Goal: Check status: Check status

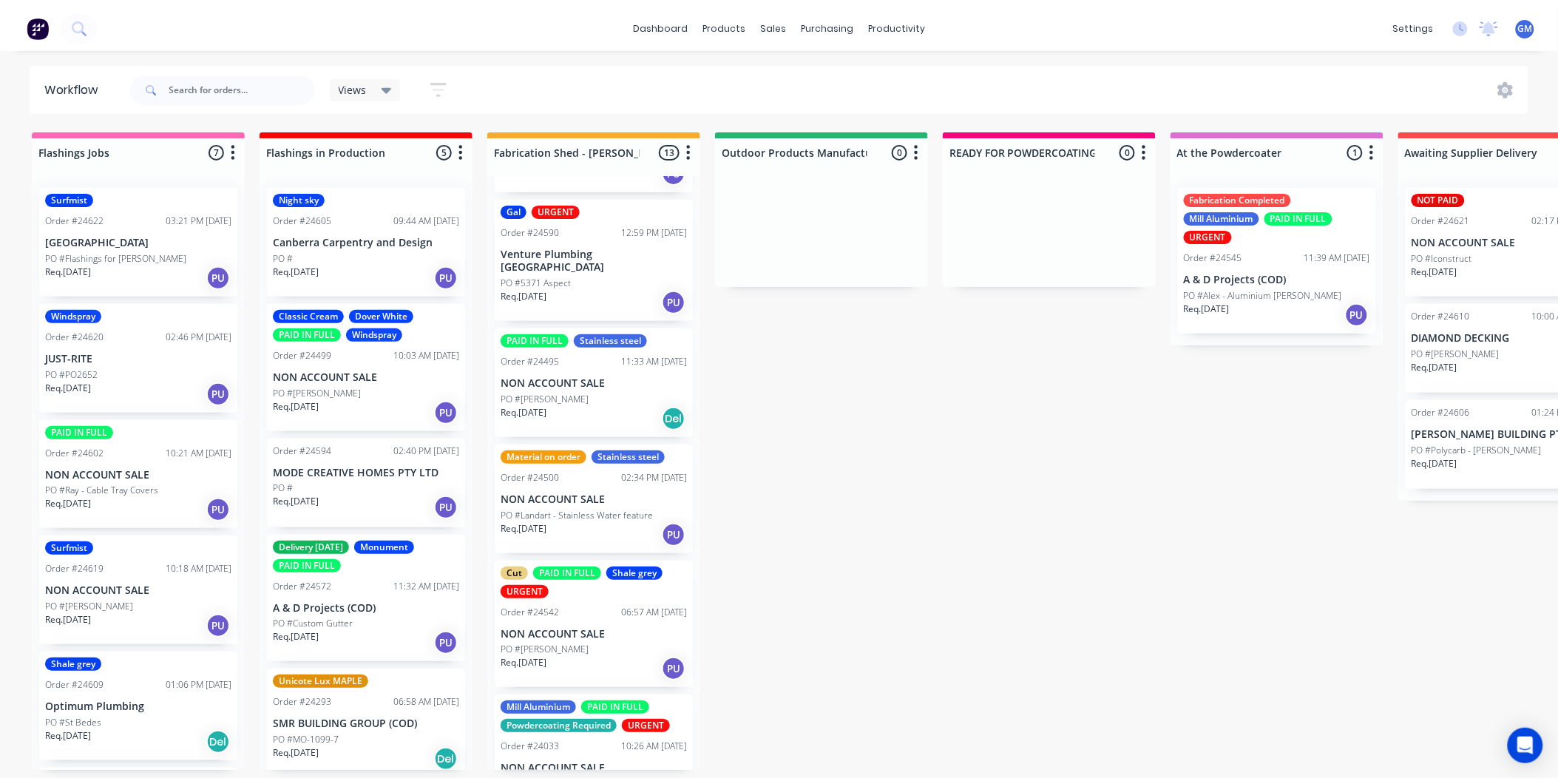
scroll to position [246, 0]
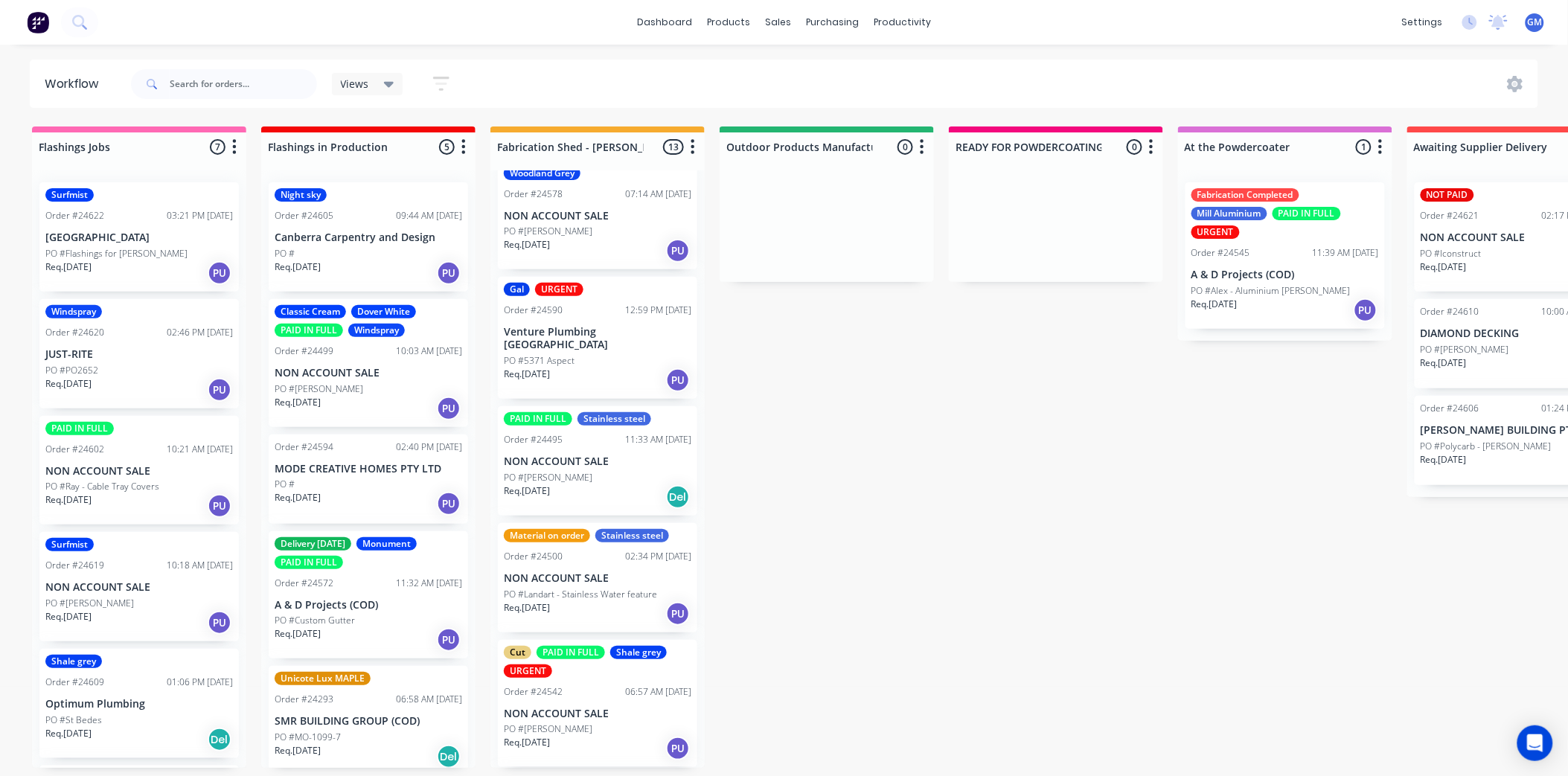
click at [625, 456] on div "PAID IN FULL Stainless steel Order #24495 11:33 AM [DATE] NON ACCOUNT SALE PO #…" at bounding box center [597, 461] width 200 height 109
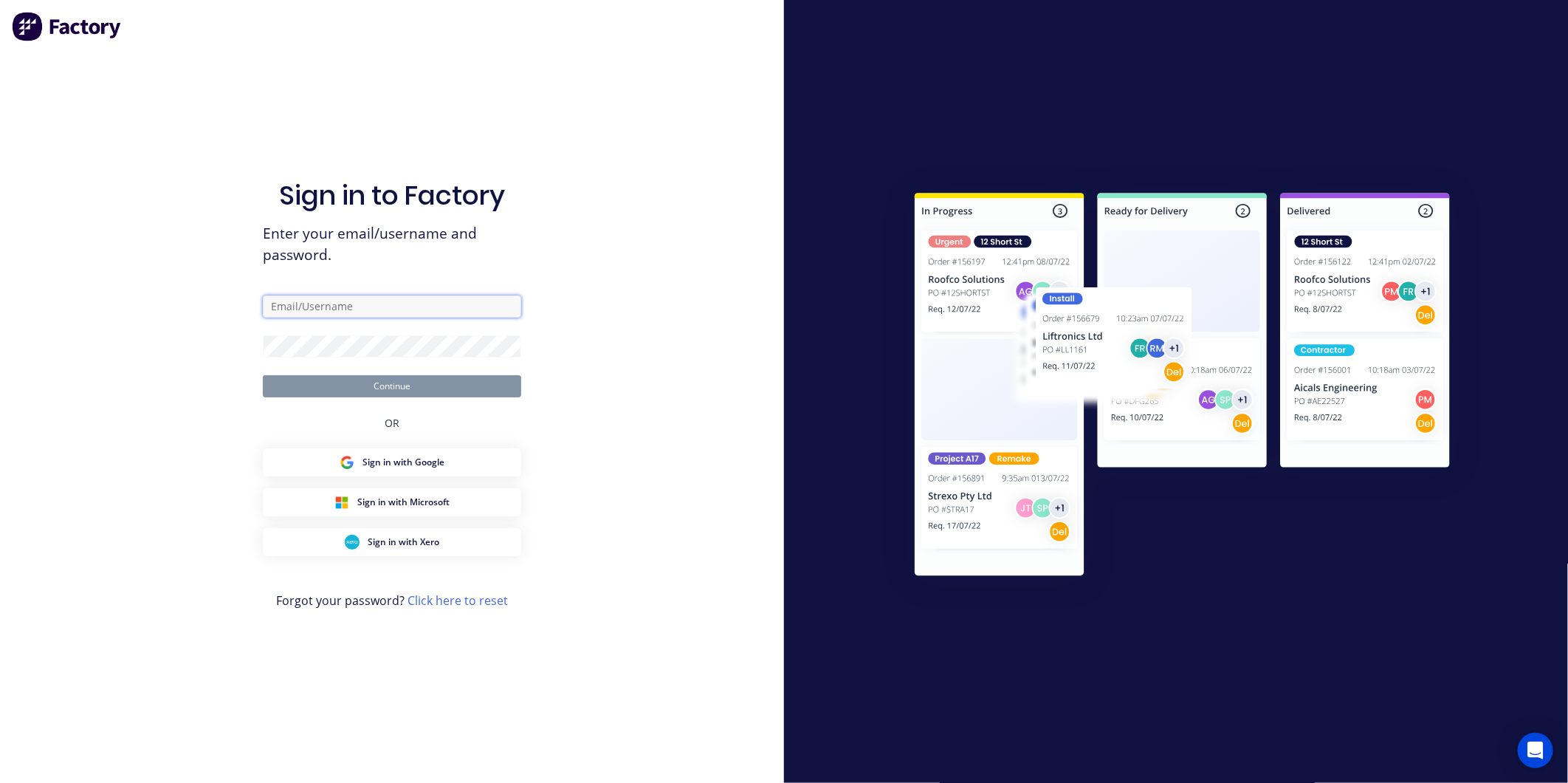
type input "[PERSON_NAME][EMAIL_ADDRESS][PERSON_NAME][DOMAIN_NAME]"
click at [445, 382] on button "Continue" at bounding box center [391, 386] width 258 height 22
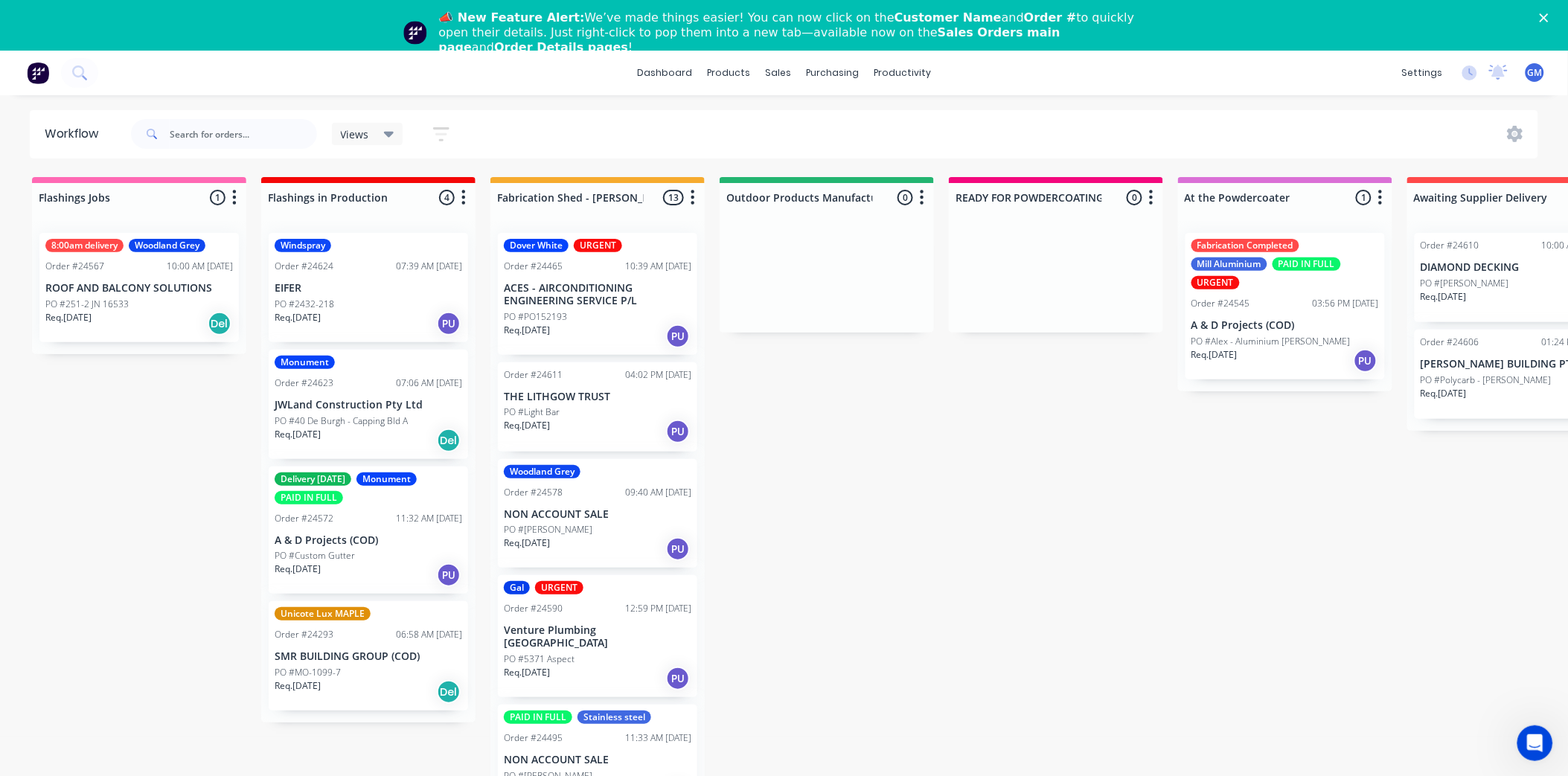
click at [1549, 15] on icon "Close" at bounding box center [1544, 17] width 9 height 9
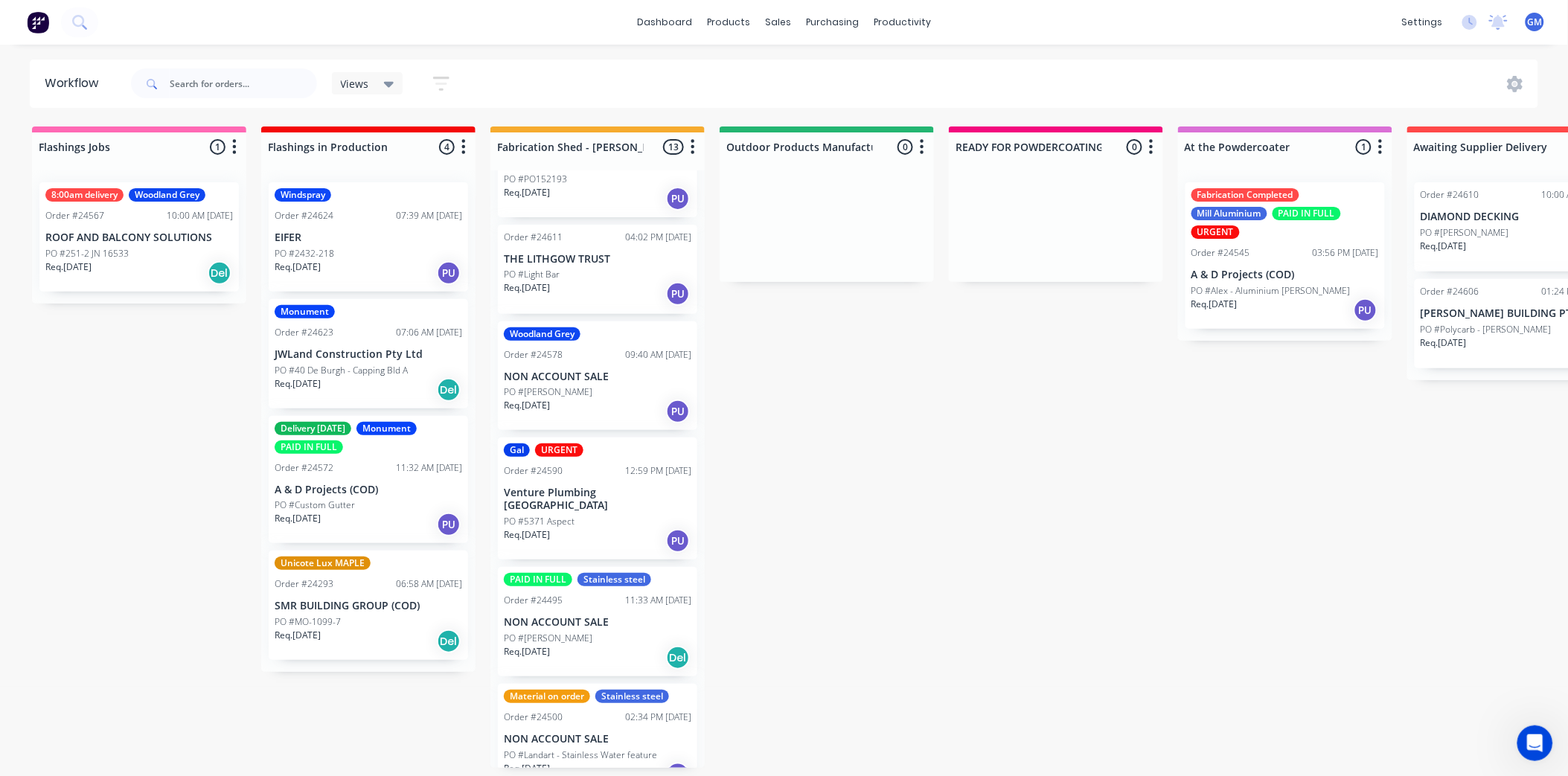
scroll to position [165, 0]
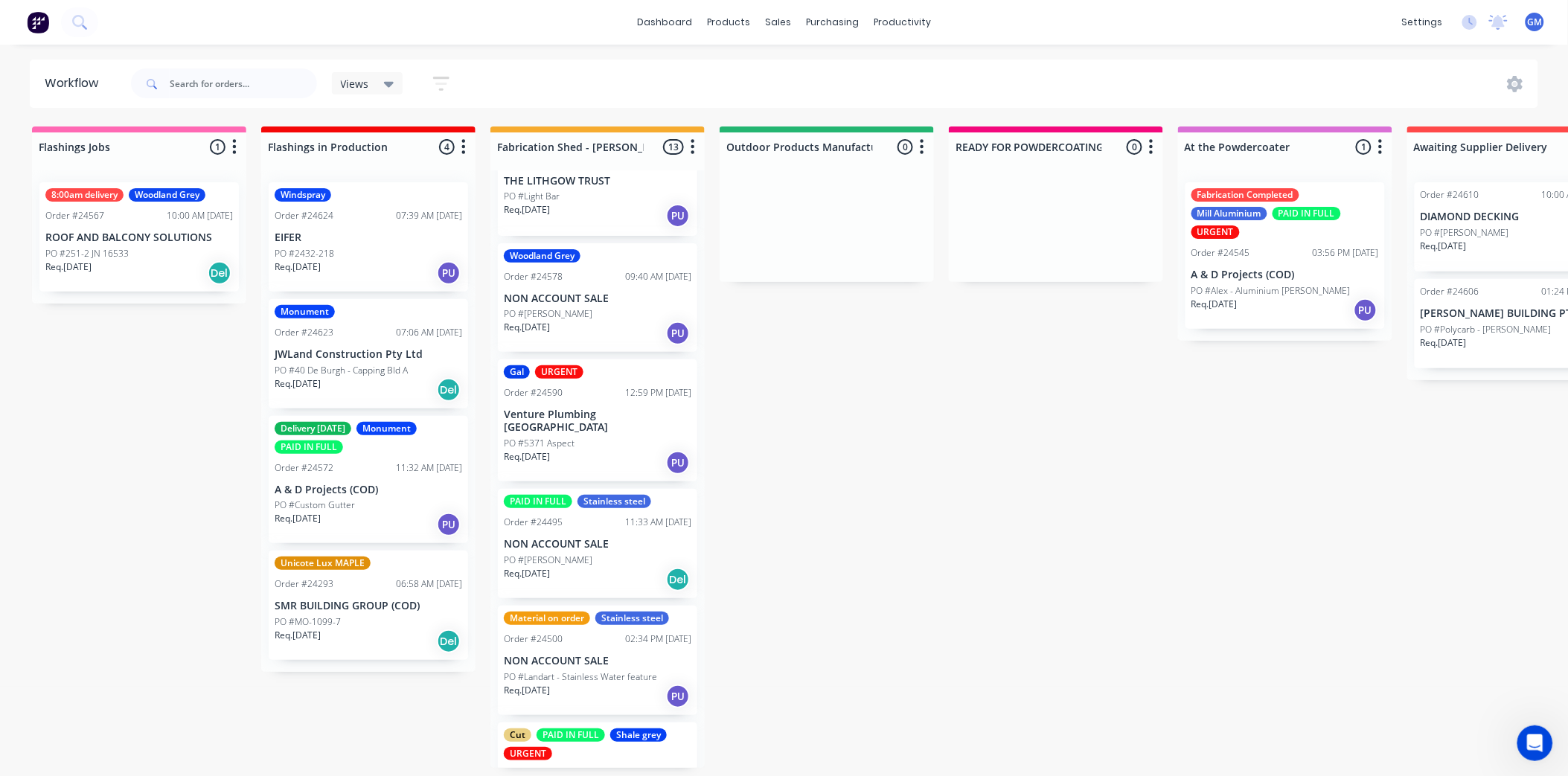
click at [607, 538] on p "NON ACCOUNT SALE" at bounding box center [597, 544] width 188 height 13
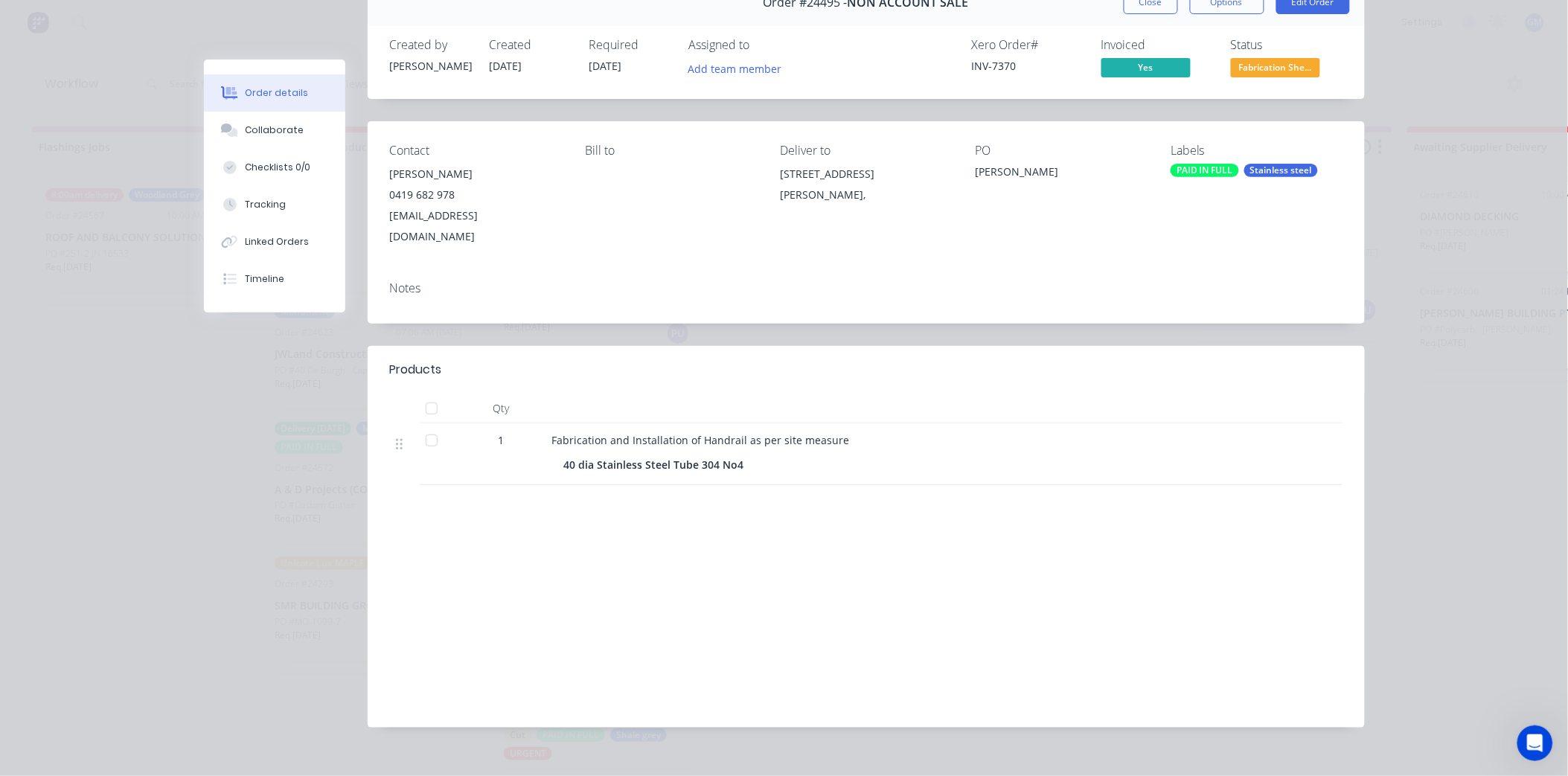
scroll to position [0, 0]
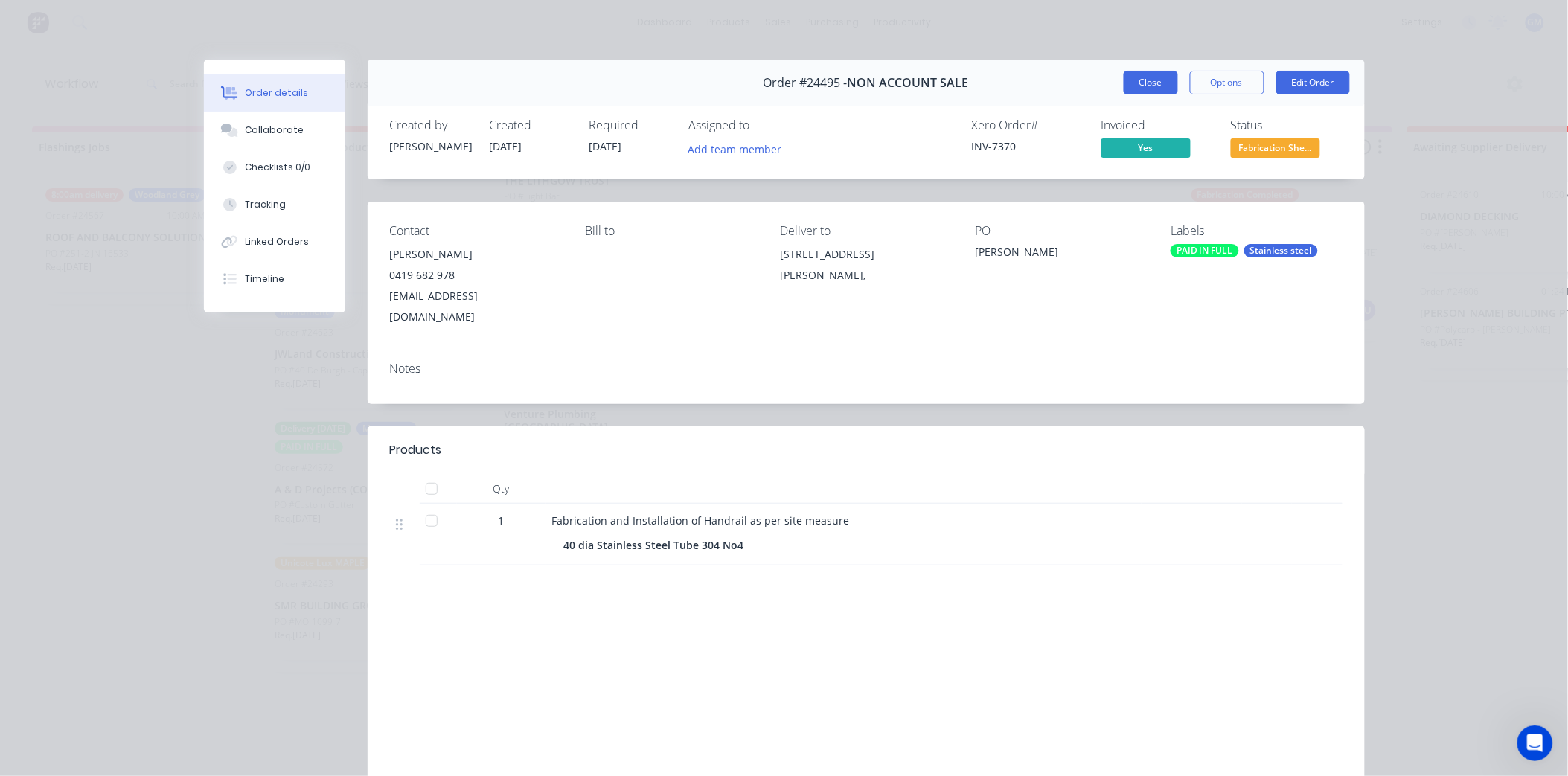
click at [1154, 82] on button "Close" at bounding box center [1151, 83] width 55 height 24
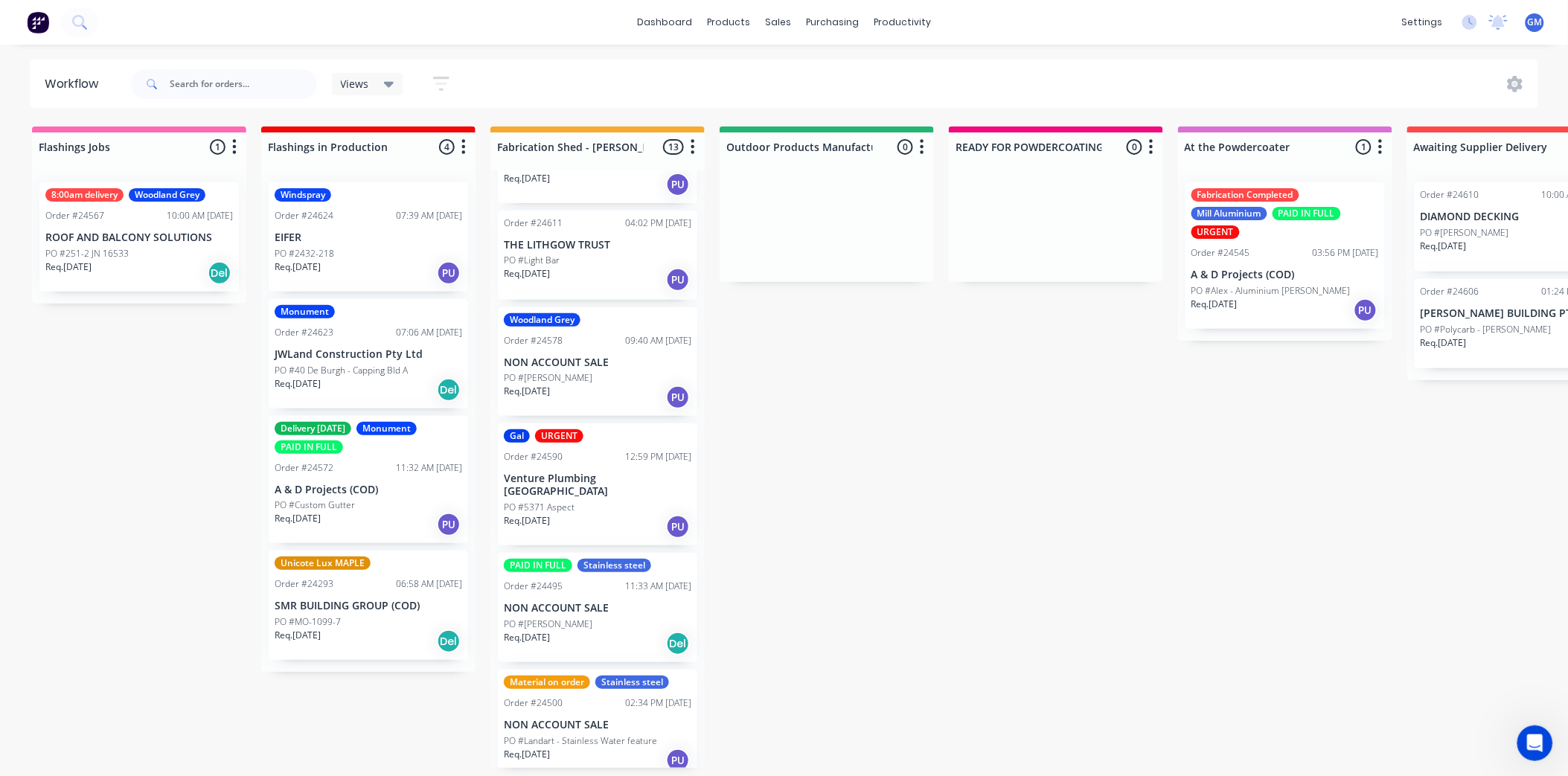
scroll to position [165, 0]
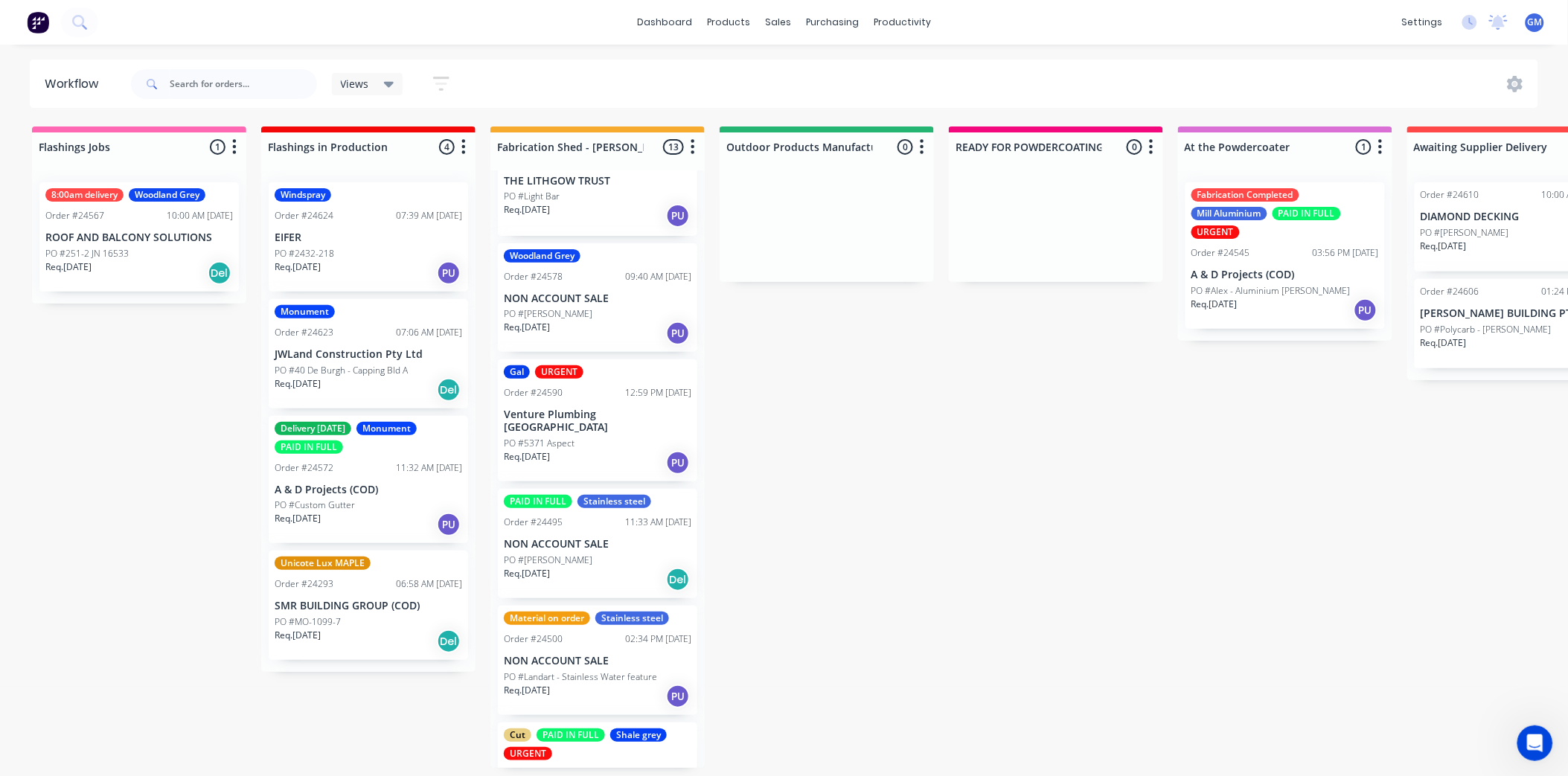
click at [607, 323] on div "Req. [DATE] PU" at bounding box center [597, 333] width 188 height 25
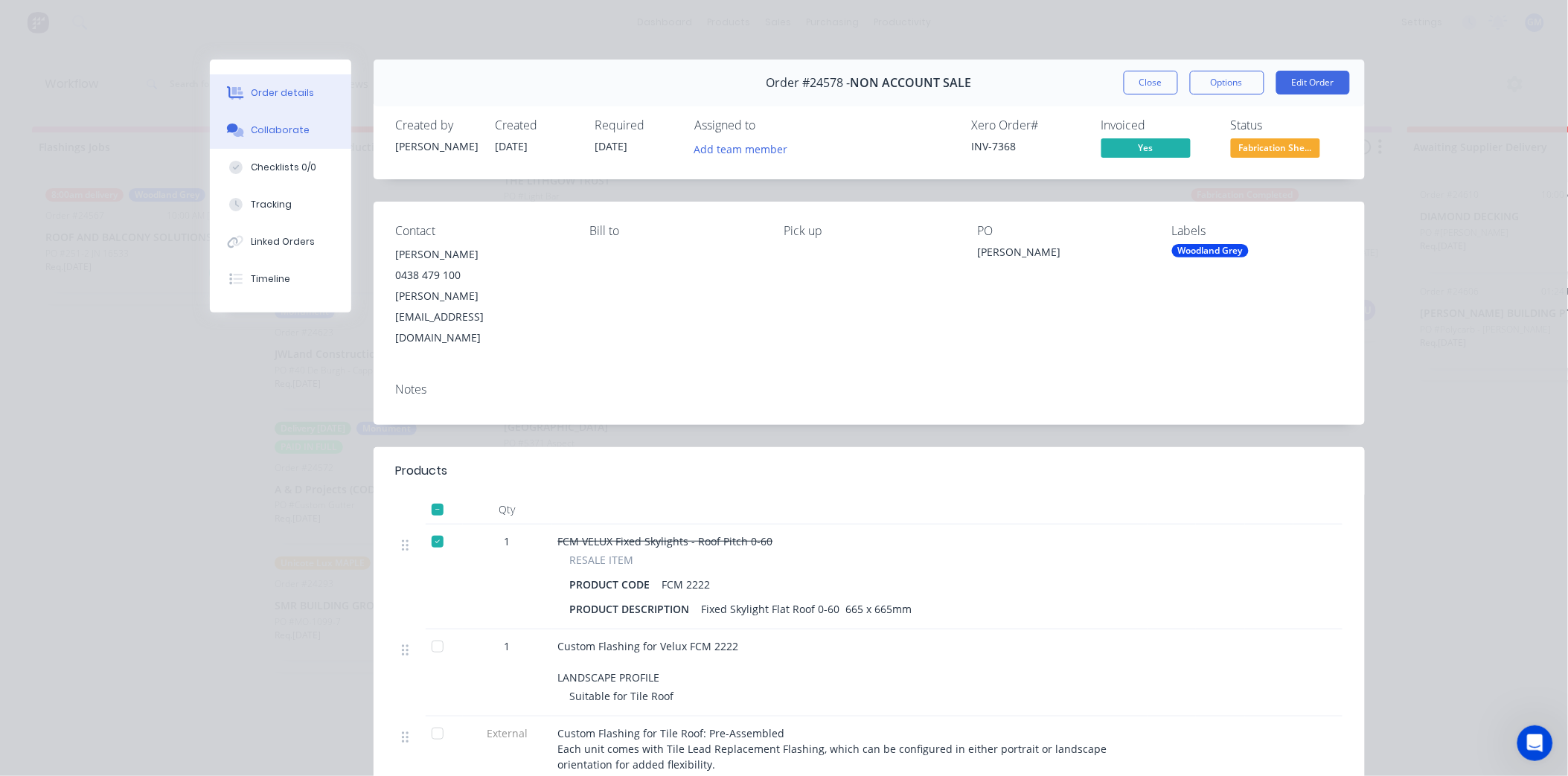
click at [251, 125] on div "Collaborate" at bounding box center [280, 130] width 59 height 13
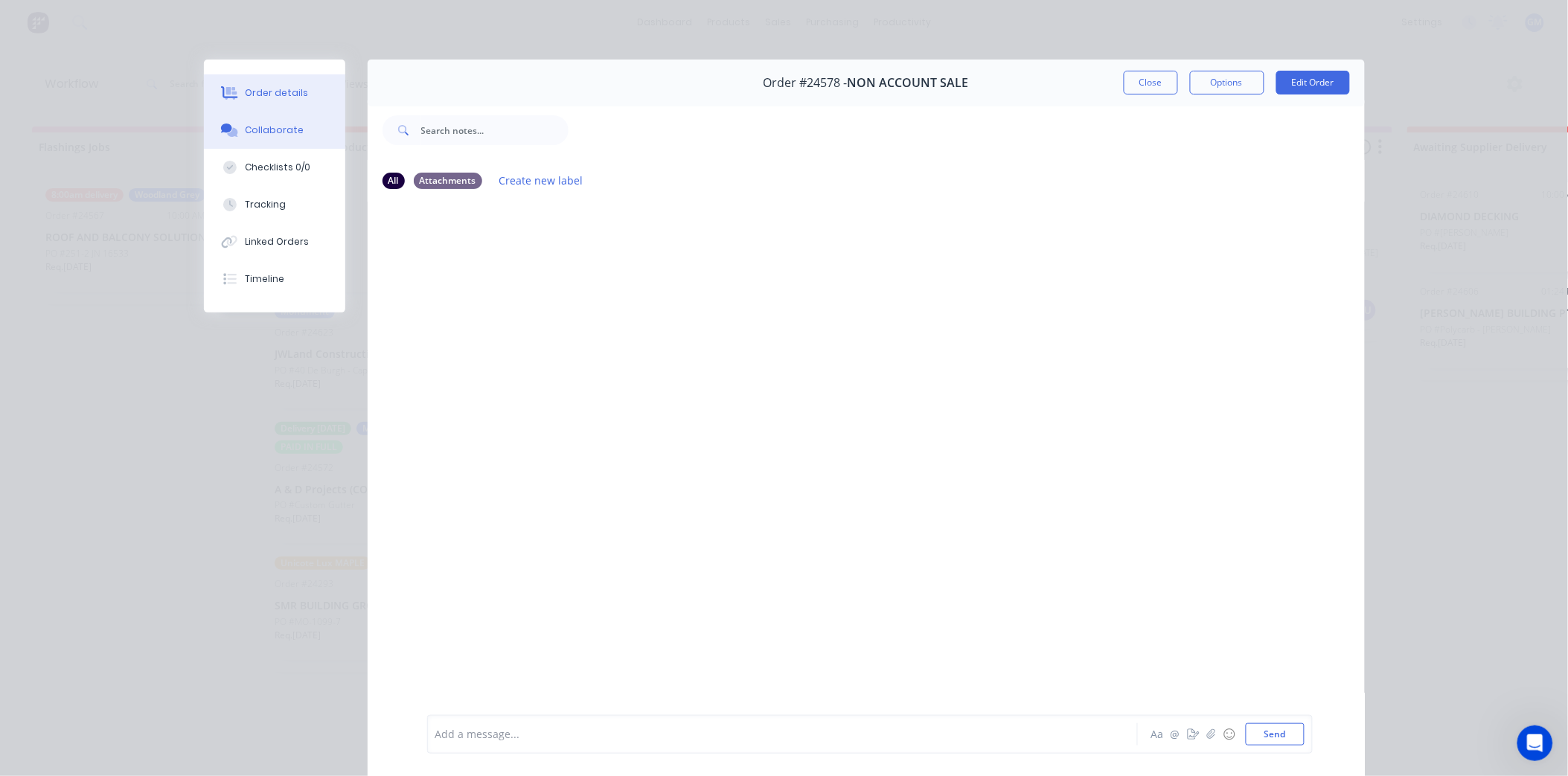
click at [245, 87] on div "Order details" at bounding box center [276, 93] width 63 height 13
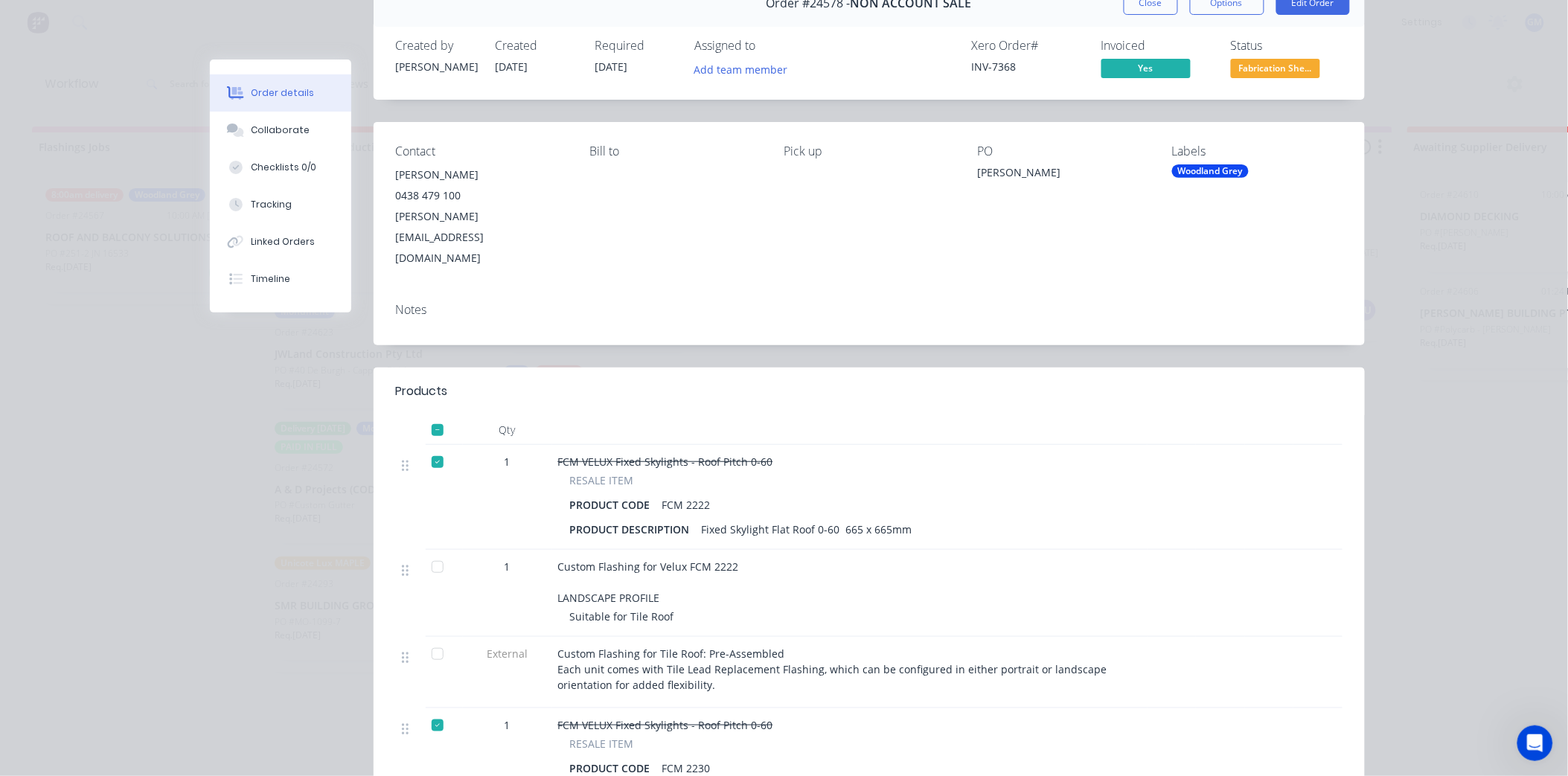
scroll to position [0, 0]
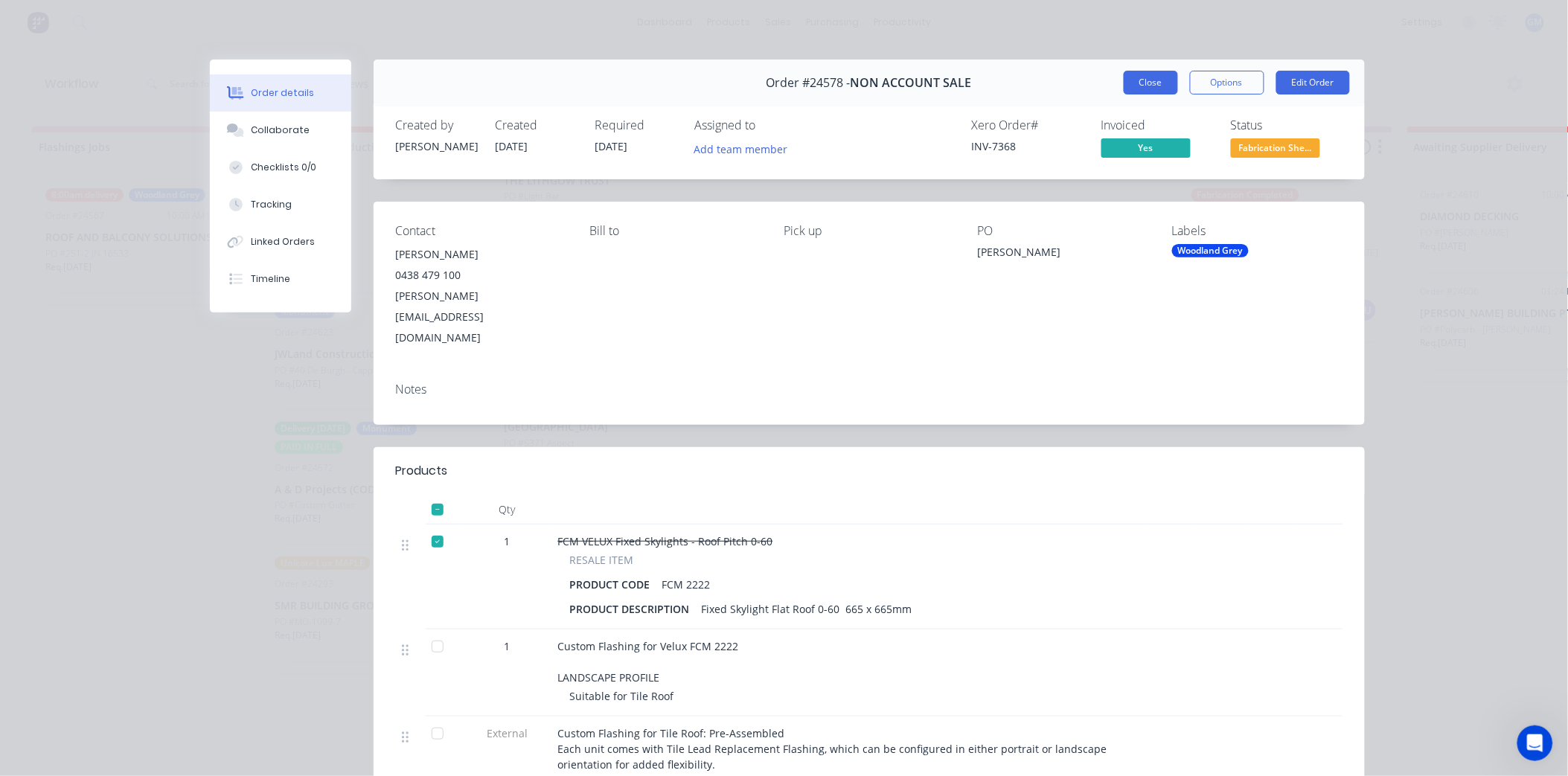
click at [1137, 82] on button "Close" at bounding box center [1151, 83] width 55 height 24
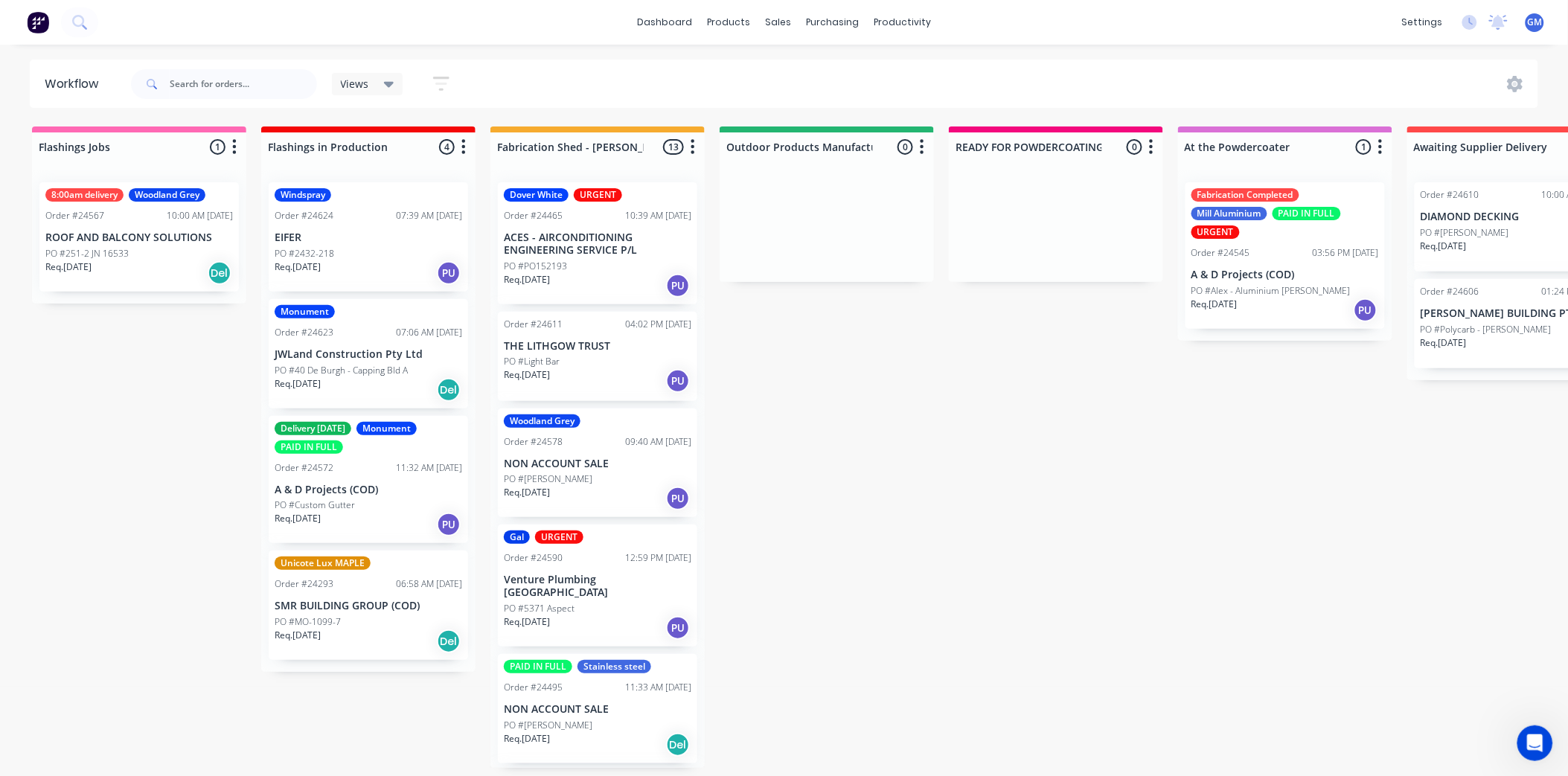
click at [629, 261] on div "PO #PO152193" at bounding box center [597, 266] width 188 height 13
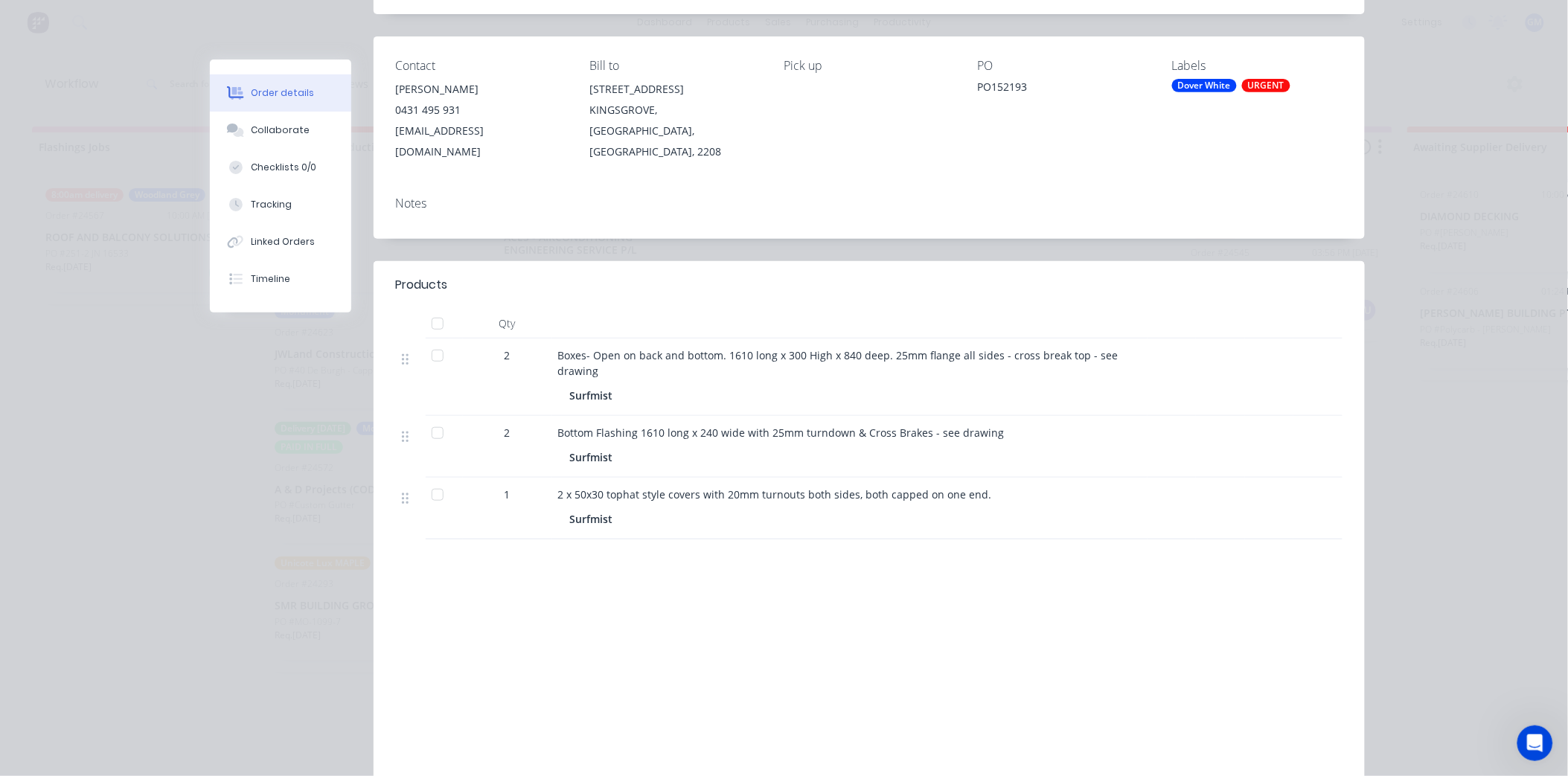
scroll to position [82, 0]
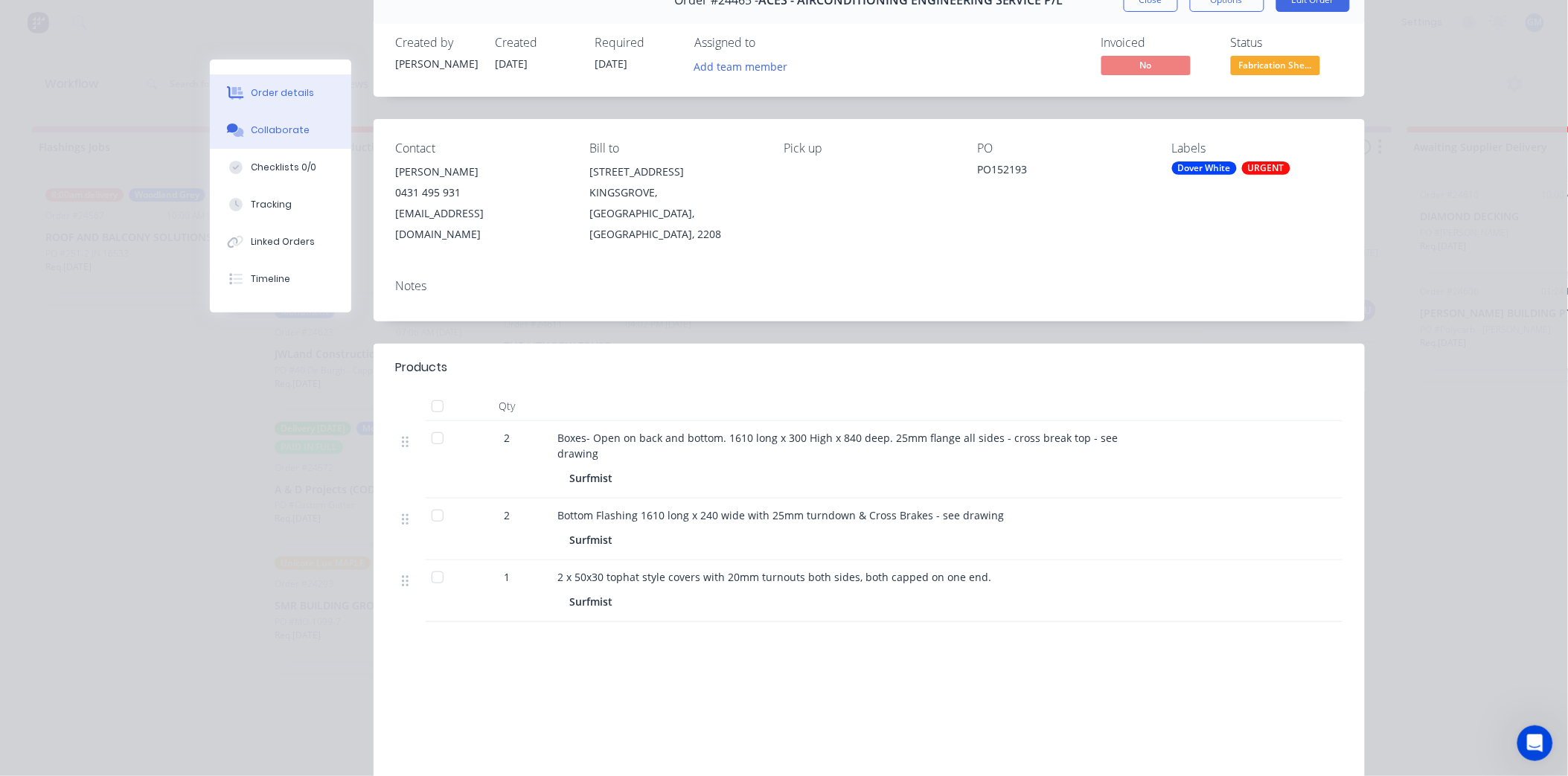
click at [287, 131] on div "Collaborate" at bounding box center [280, 130] width 59 height 13
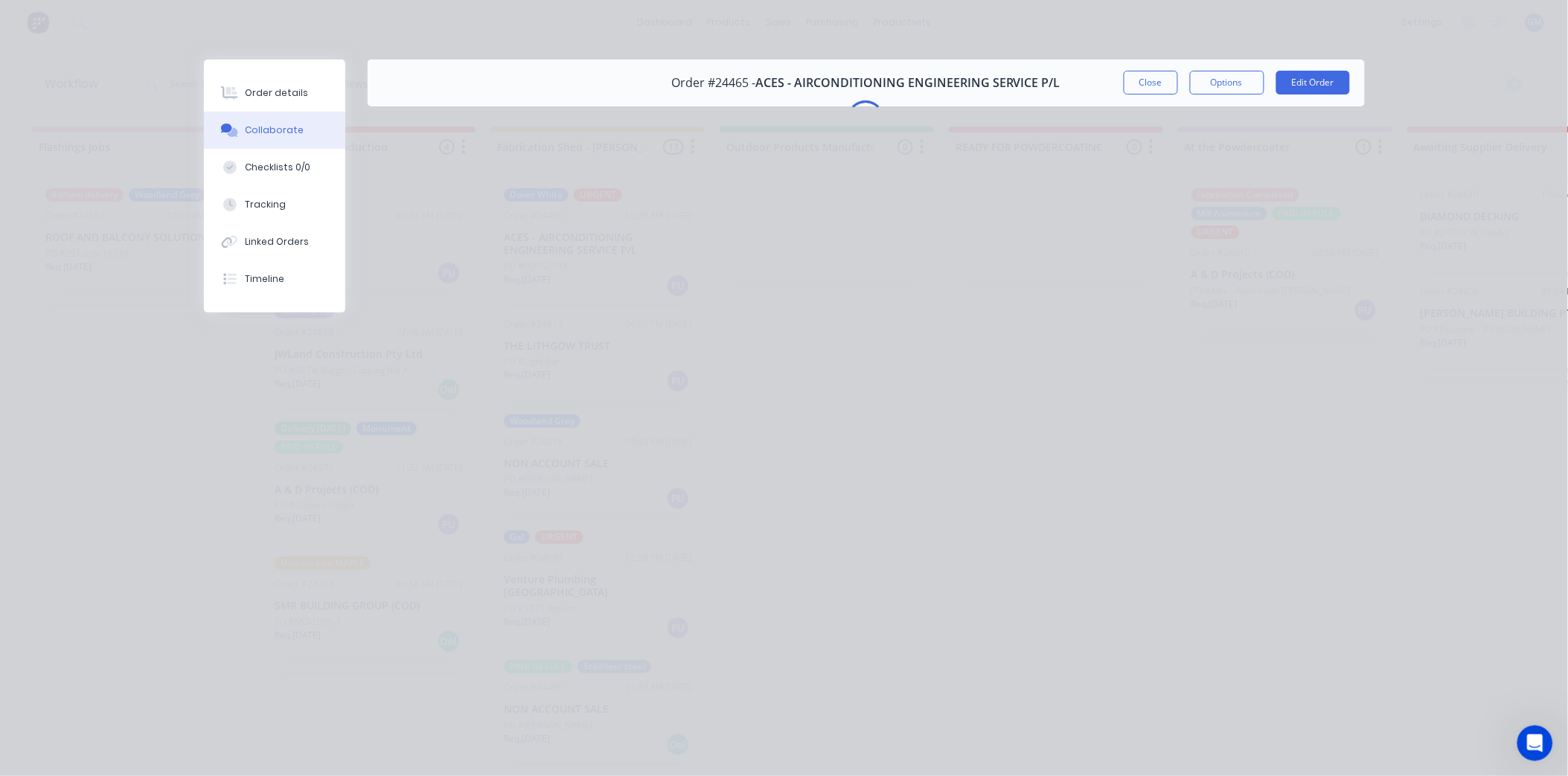
scroll to position [0, 0]
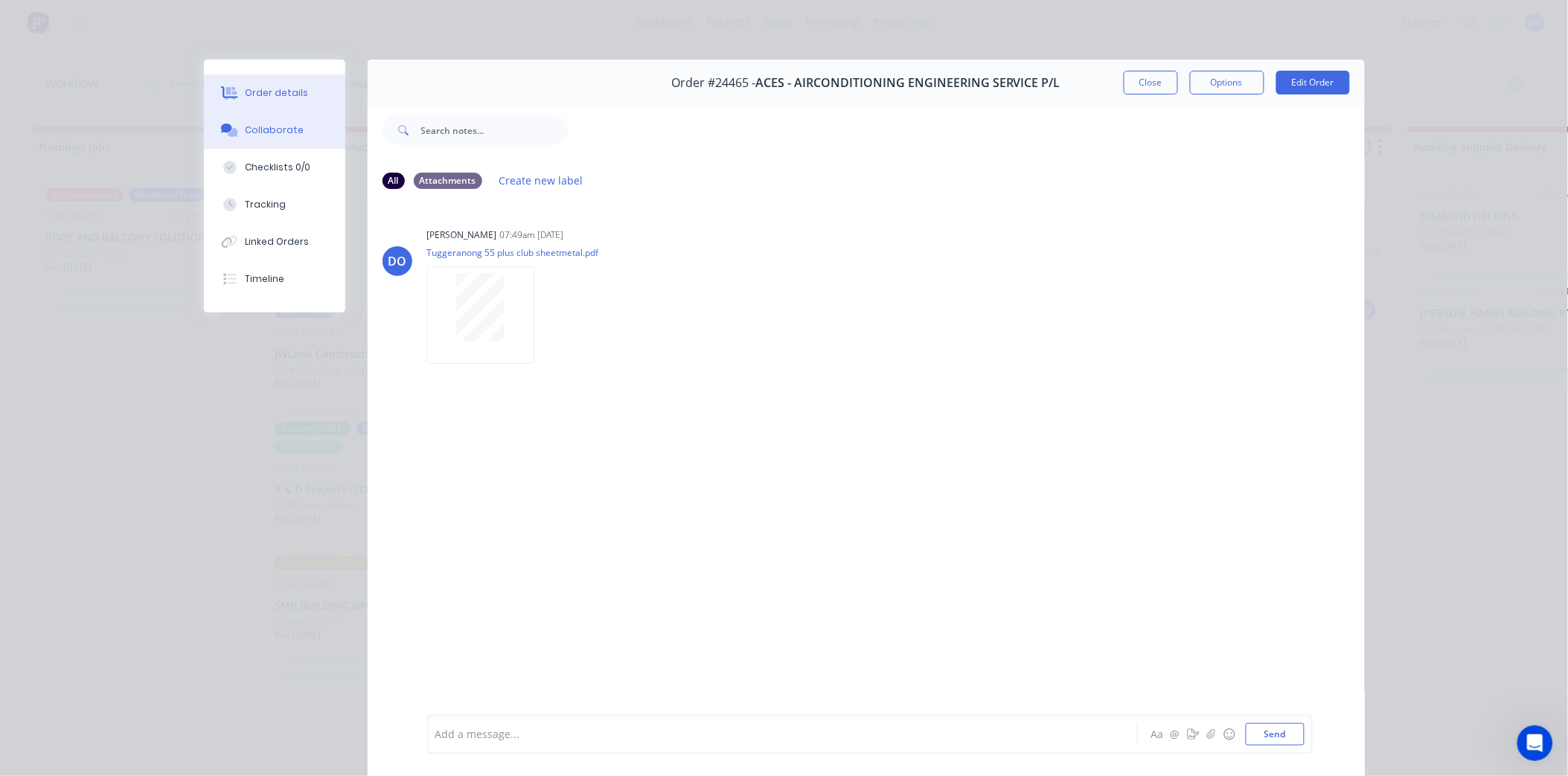
click at [280, 93] on div "Order details" at bounding box center [276, 93] width 63 height 13
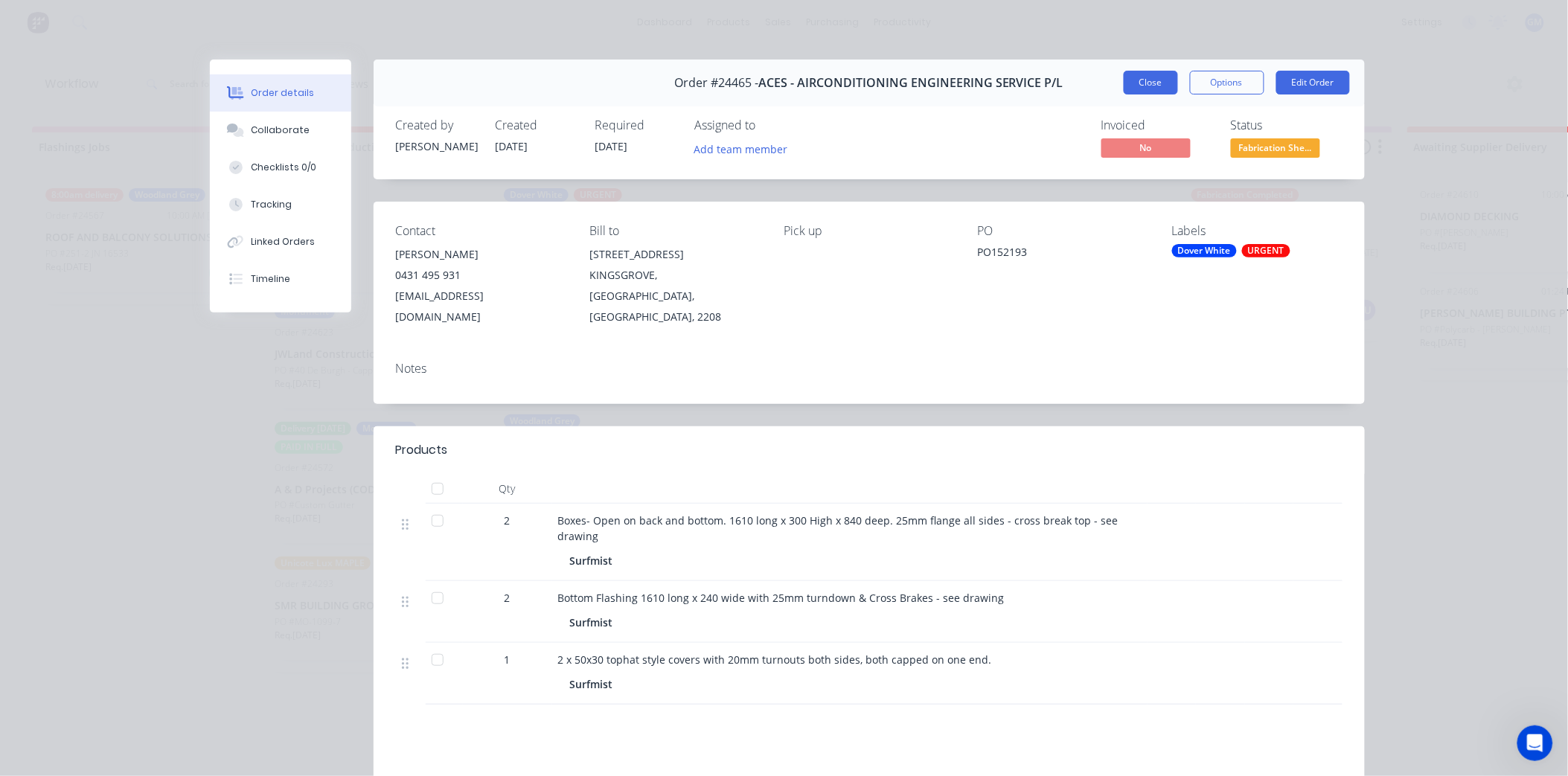
click at [1147, 87] on button "Close" at bounding box center [1151, 83] width 55 height 24
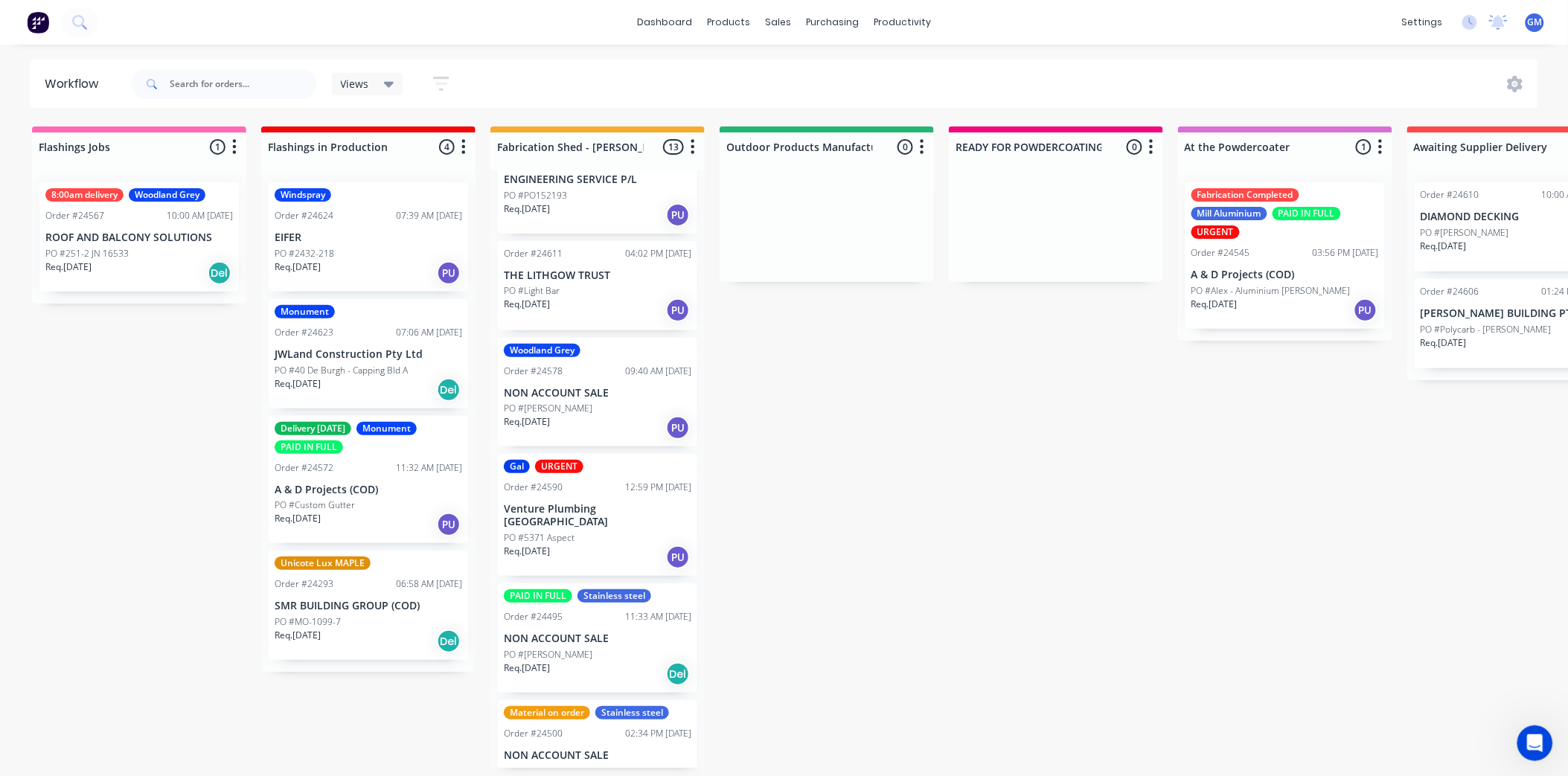
scroll to position [165, 0]
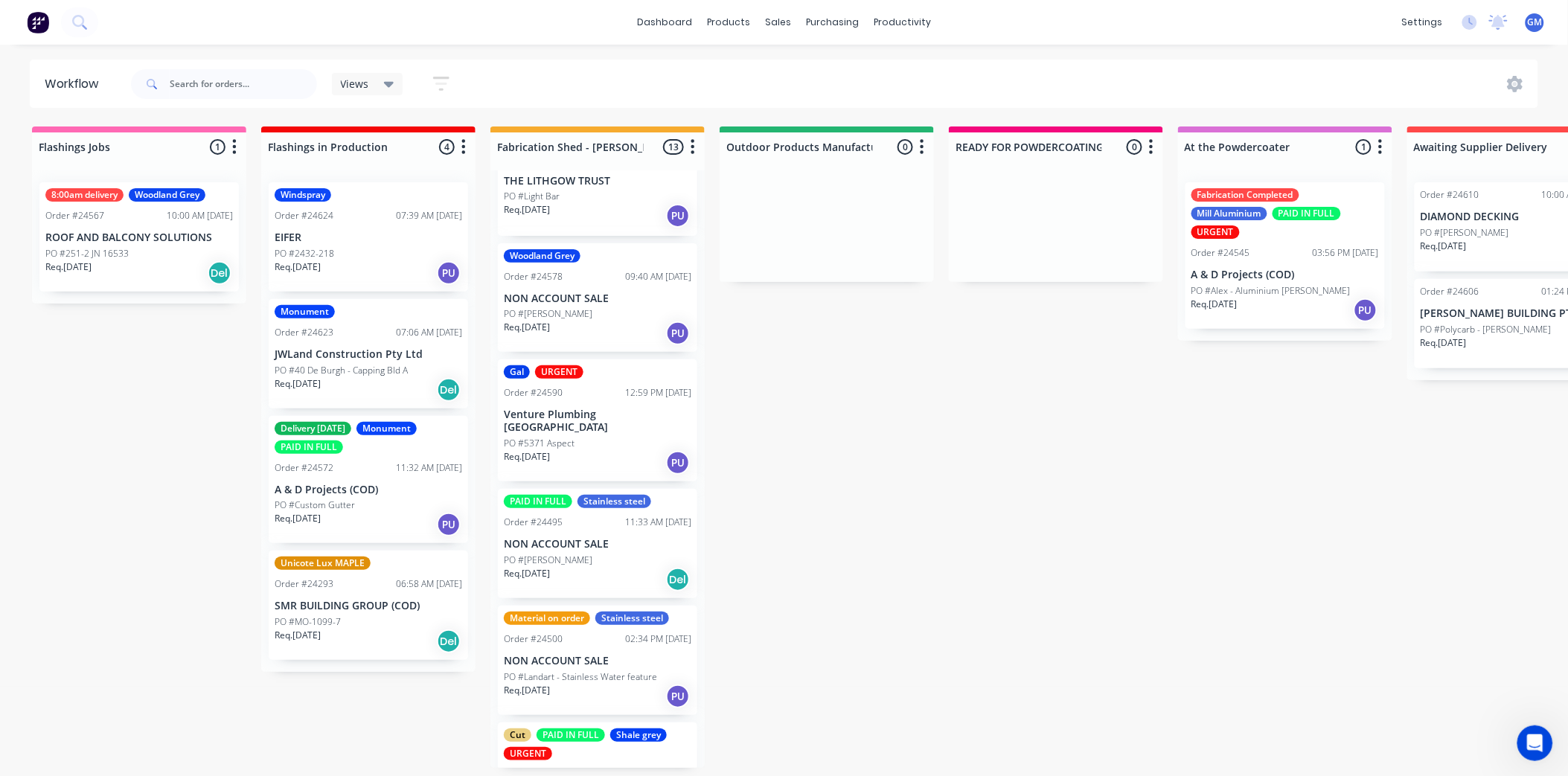
click at [591, 554] on div "PO #[PERSON_NAME]" at bounding box center [597, 560] width 188 height 13
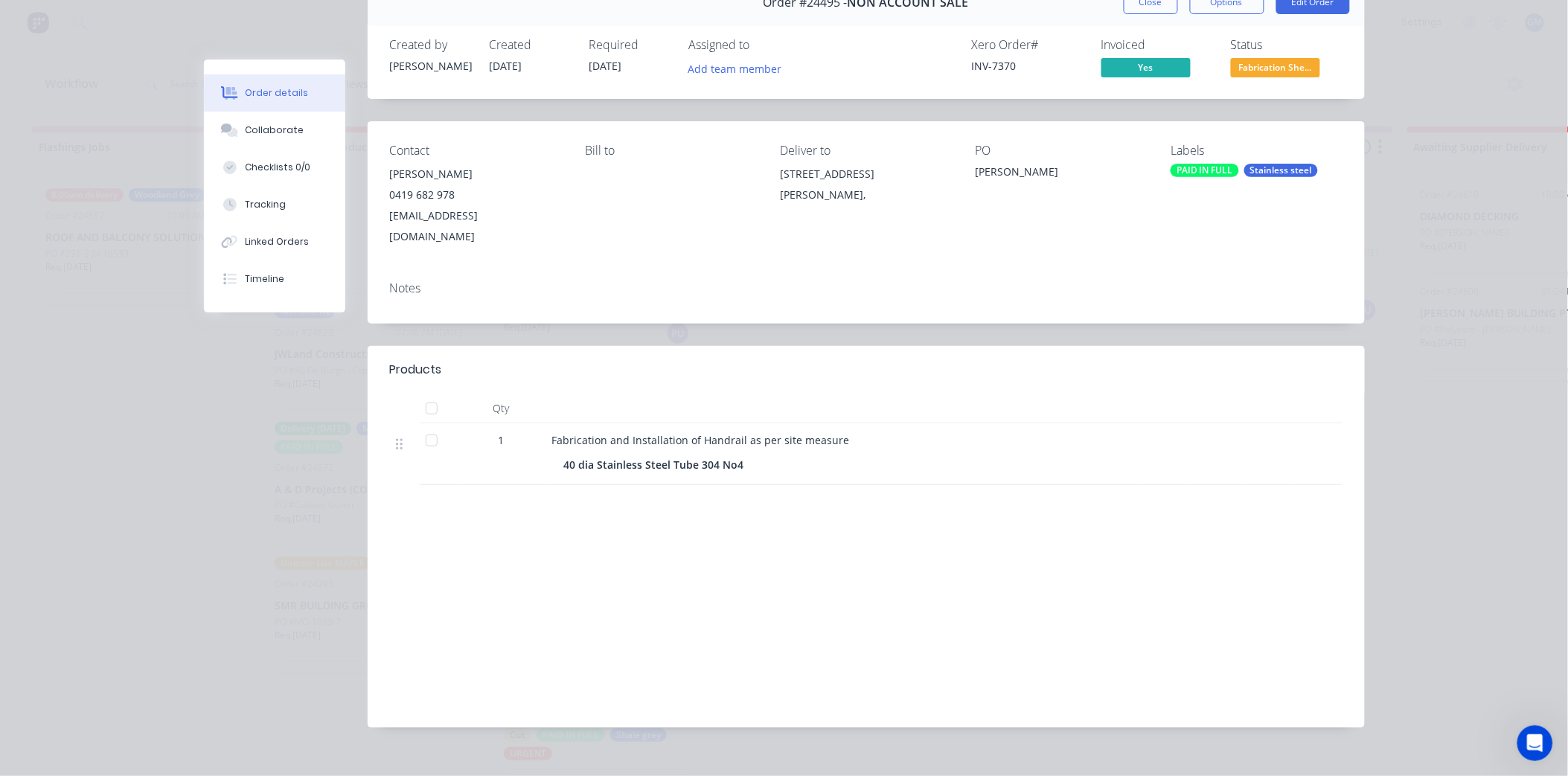
scroll to position [0, 0]
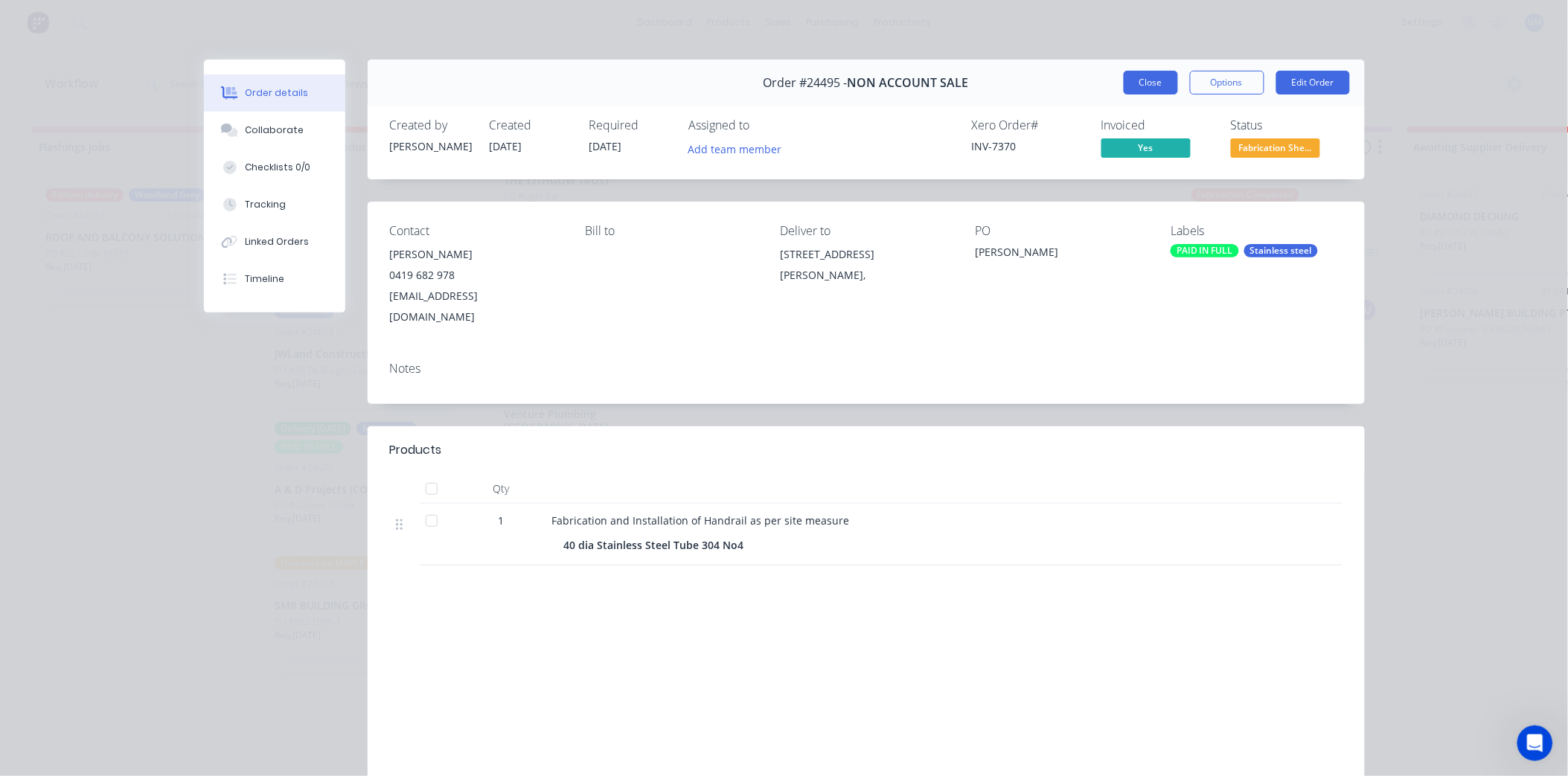
click at [1152, 84] on button "Close" at bounding box center [1151, 83] width 55 height 24
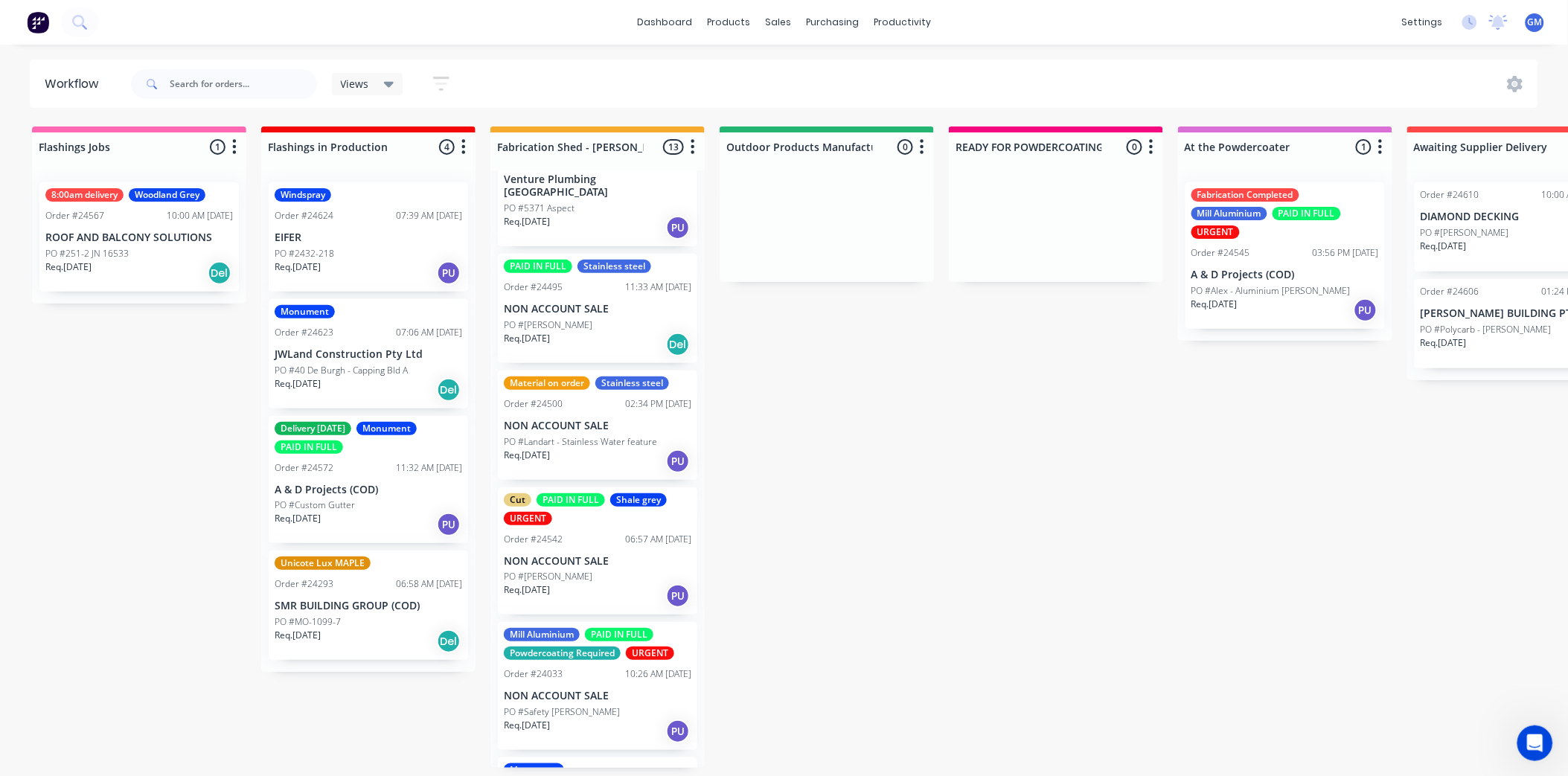
scroll to position [413, 0]
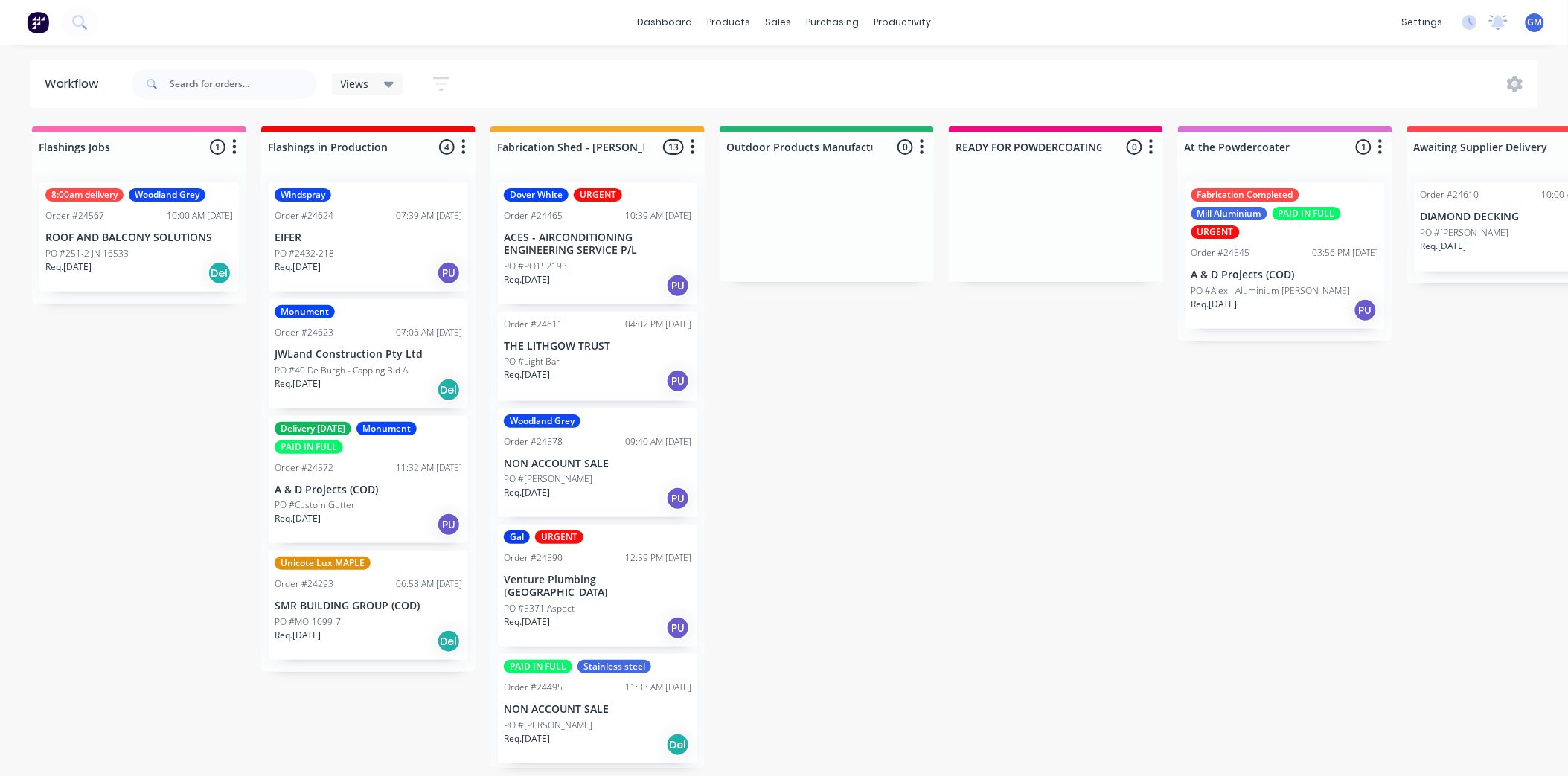
click at [603, 252] on p "ACES - AIRCONDITIONING ENGINEERING SERVICE P/L" at bounding box center [597, 243] width 188 height 25
